Goal: Task Accomplishment & Management: Complete application form

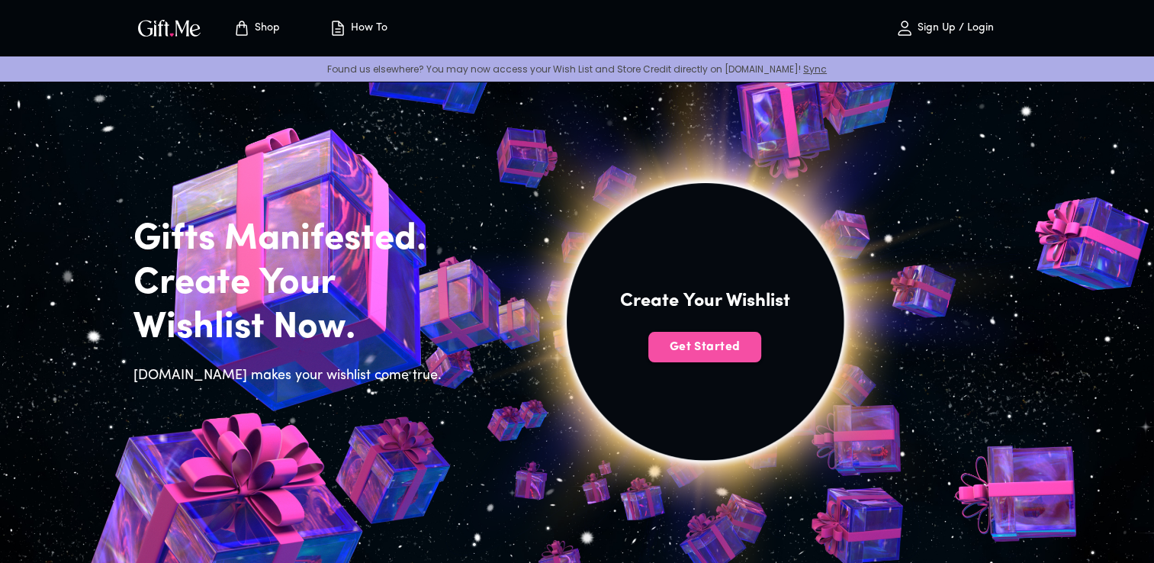
click at [674, 355] on span "Get Started" at bounding box center [704, 347] width 113 height 17
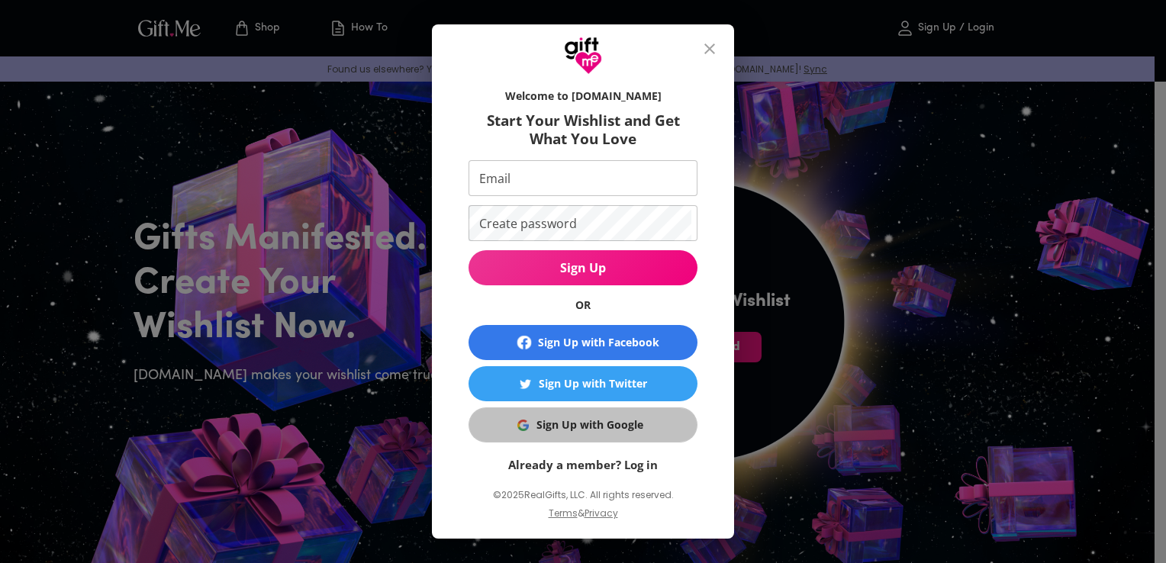
click at [567, 429] on div "Sign Up with Google" at bounding box center [589, 425] width 107 height 17
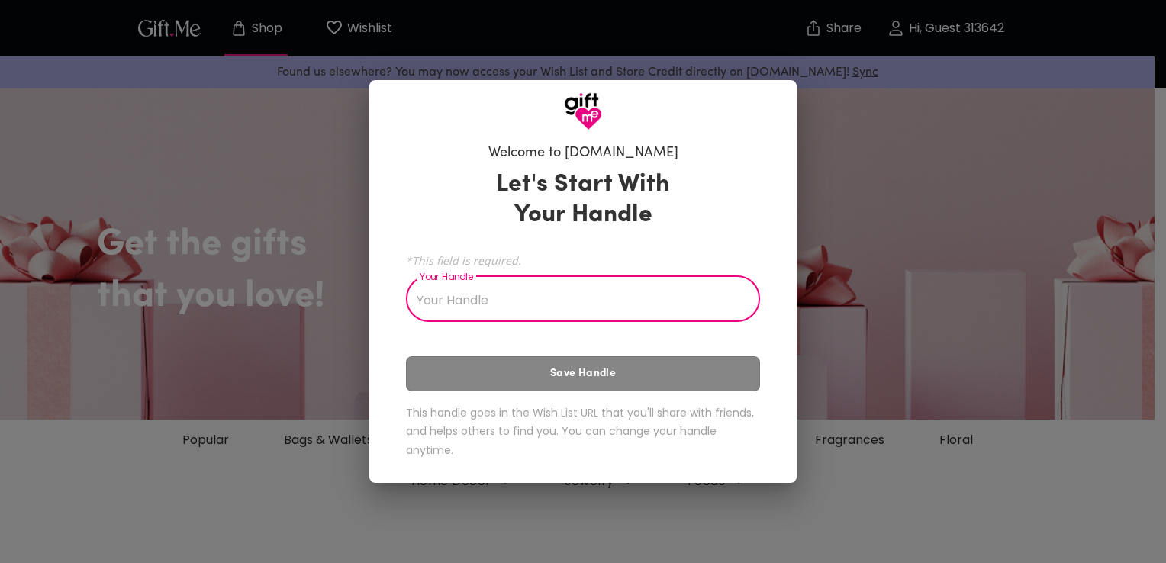
click at [565, 304] on input "Your Handle" at bounding box center [574, 300] width 337 height 43
type input "a"
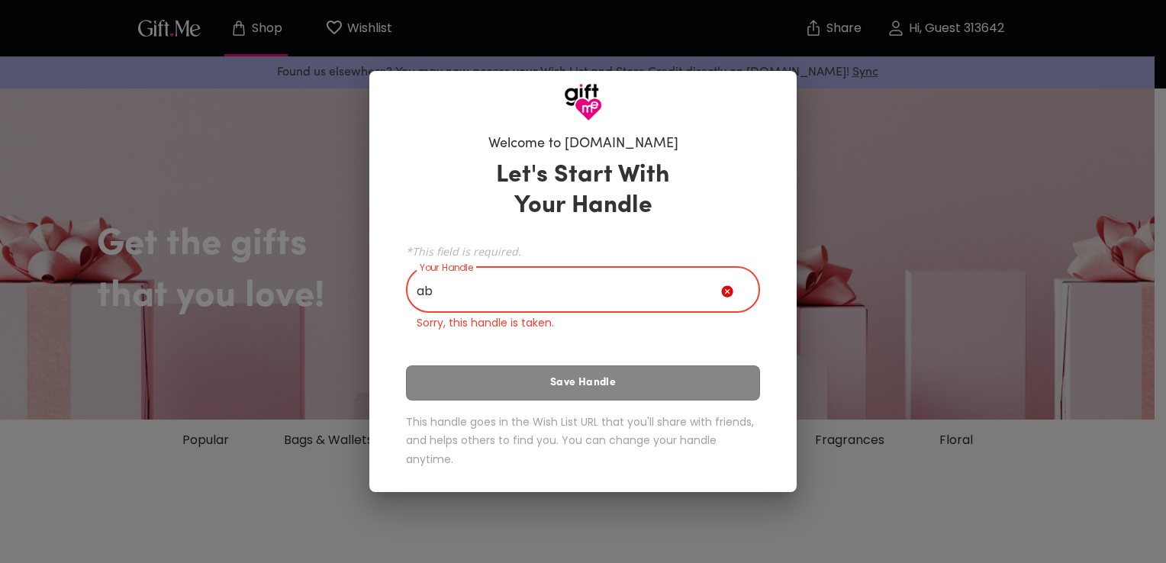
type input "a"
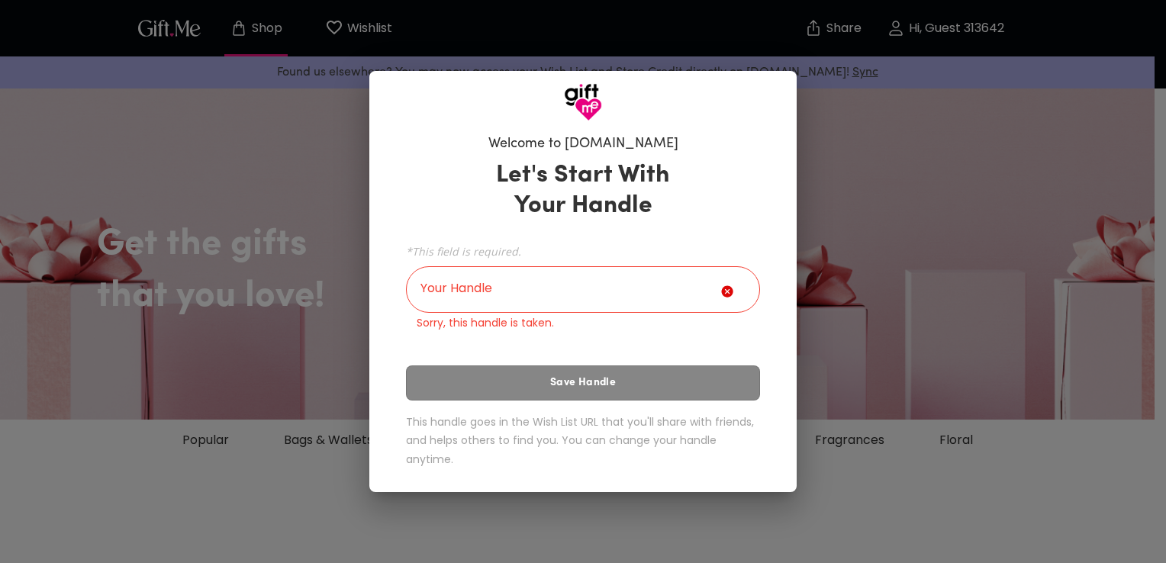
click at [970, 120] on div "Welcome to Gift.me Let's Start With Your Handle *This field is required. Your H…" at bounding box center [583, 281] width 1166 height 563
click at [259, 156] on div "Welcome to Gift.me Let's Start With Your Handle *This field is required. Your H…" at bounding box center [583, 281] width 1166 height 563
